Goal: Navigation & Orientation: Go to known website

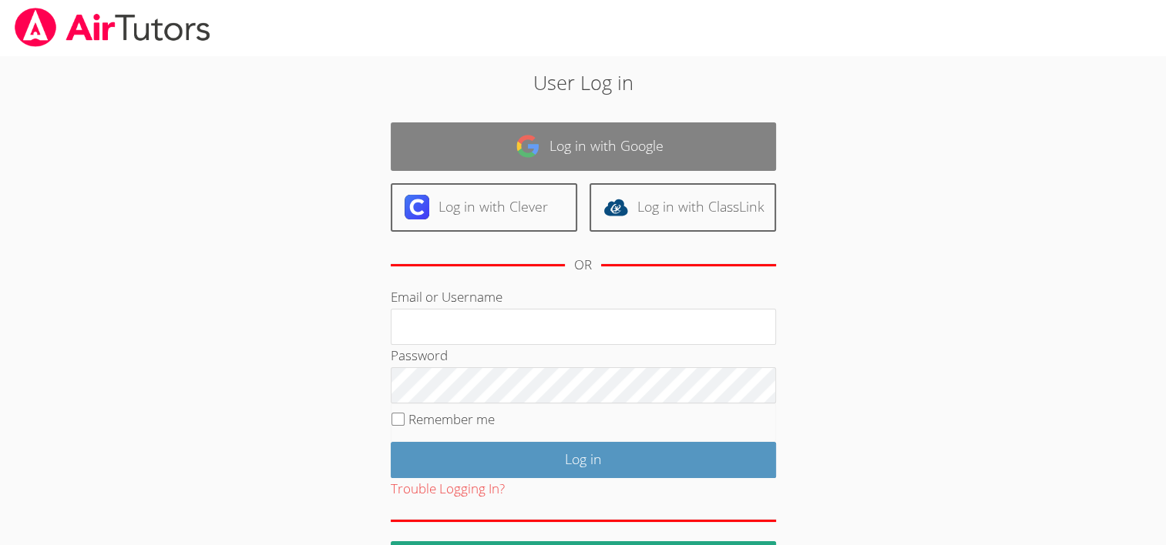
click at [455, 139] on link "Log in with Google" at bounding box center [583, 146] width 385 height 49
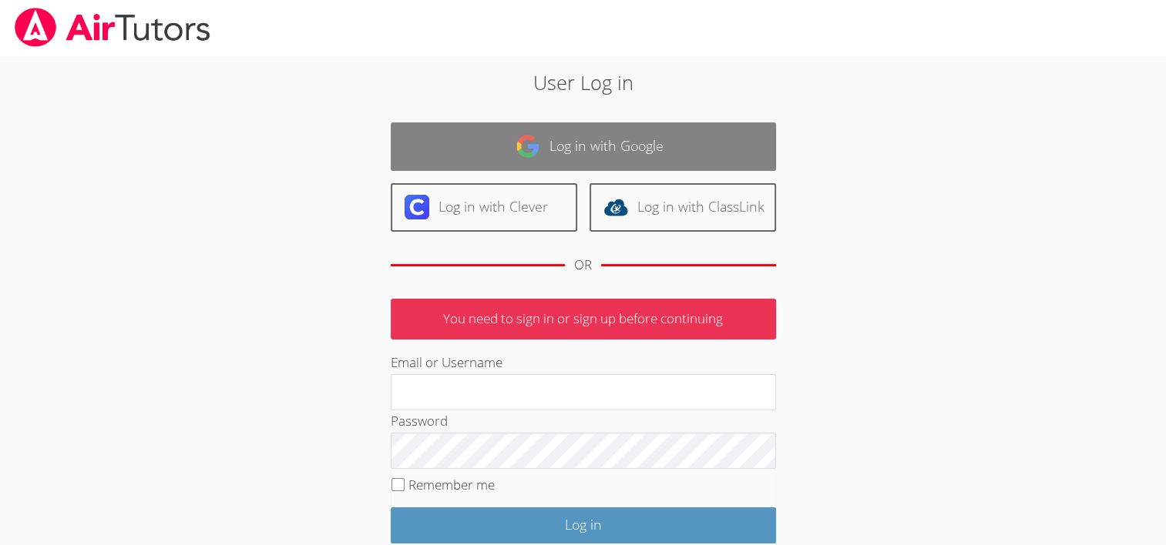
click at [521, 136] on img at bounding box center [527, 146] width 25 height 25
